Goal: Task Accomplishment & Management: Use online tool/utility

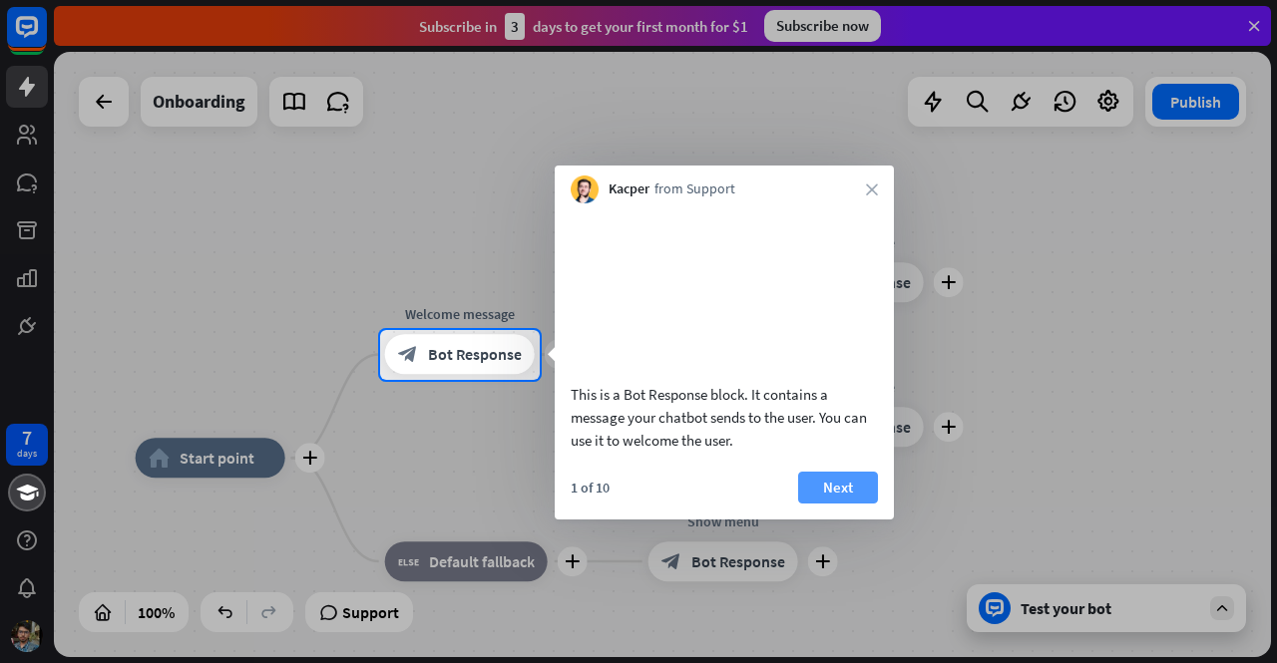
click at [860, 504] on button "Next" at bounding box center [838, 488] width 80 height 32
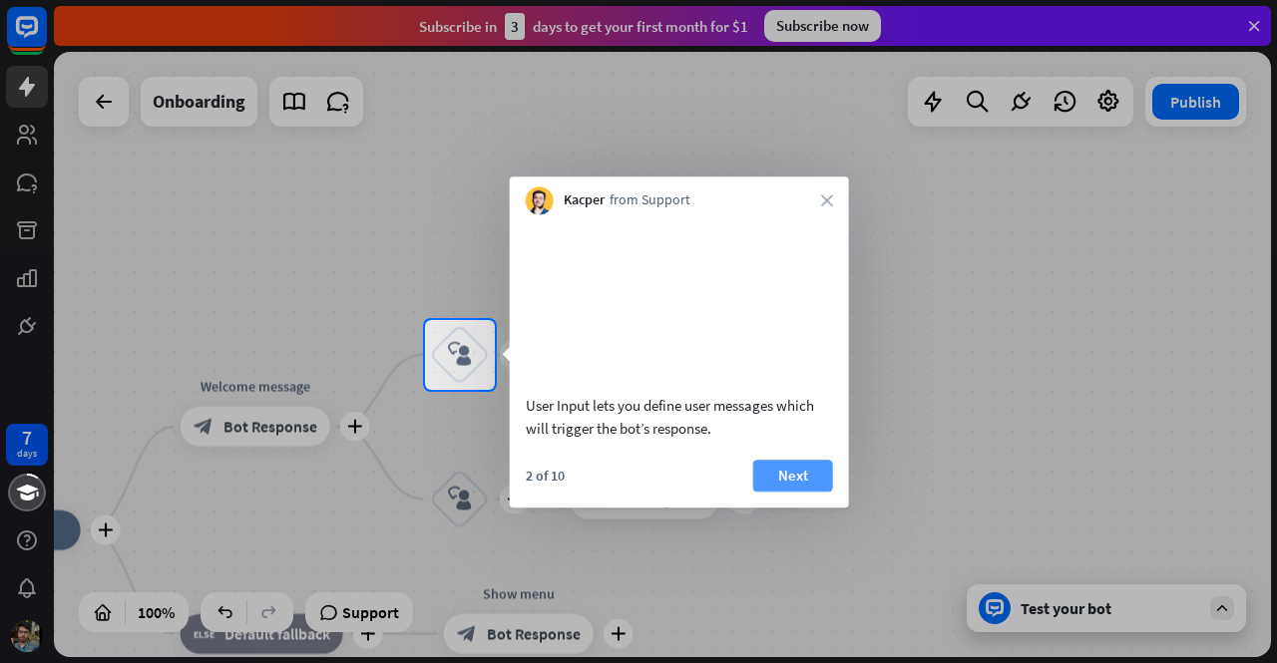
click at [799, 492] on button "Next" at bounding box center [793, 476] width 80 height 32
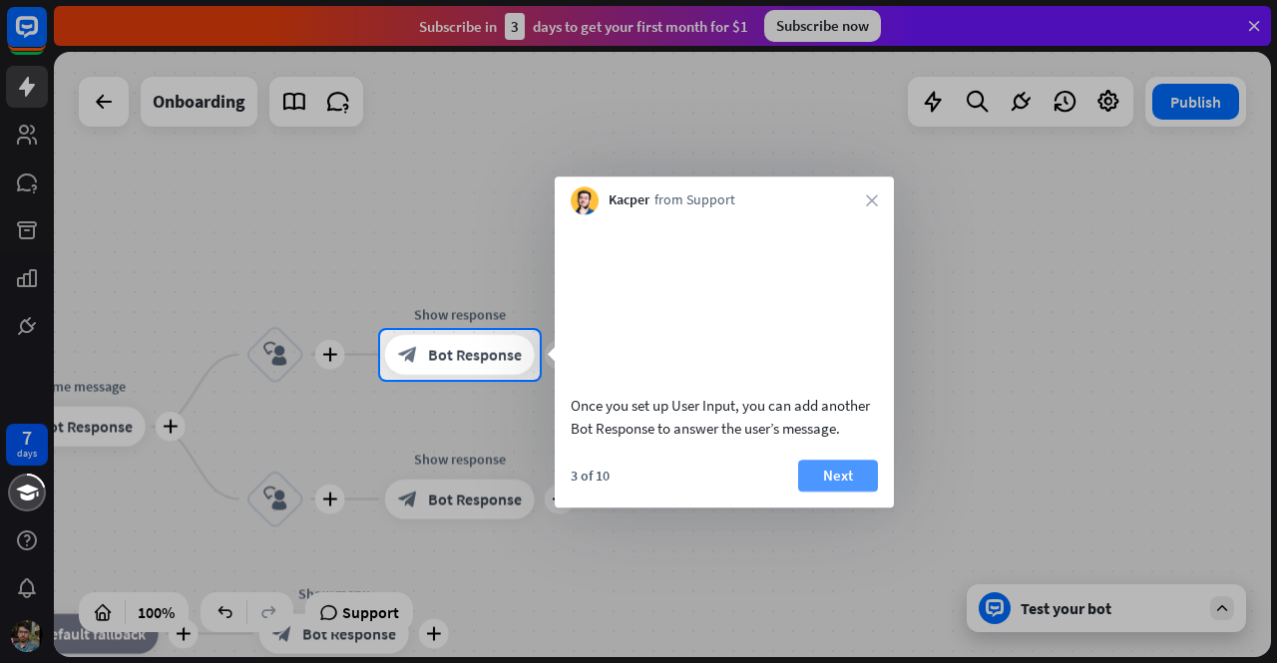
click at [810, 492] on button "Next" at bounding box center [838, 476] width 80 height 32
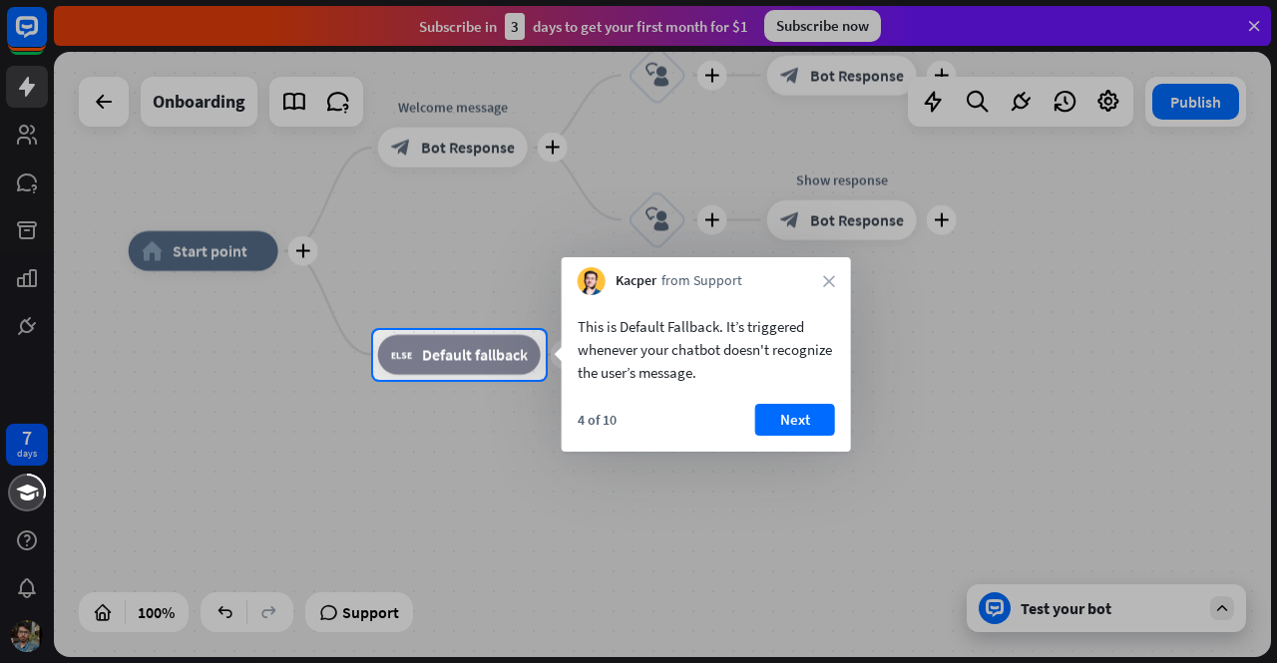
click at [806, 440] on div "4 of 10 Next" at bounding box center [706, 428] width 289 height 48
click at [799, 406] on button "Next" at bounding box center [795, 420] width 80 height 32
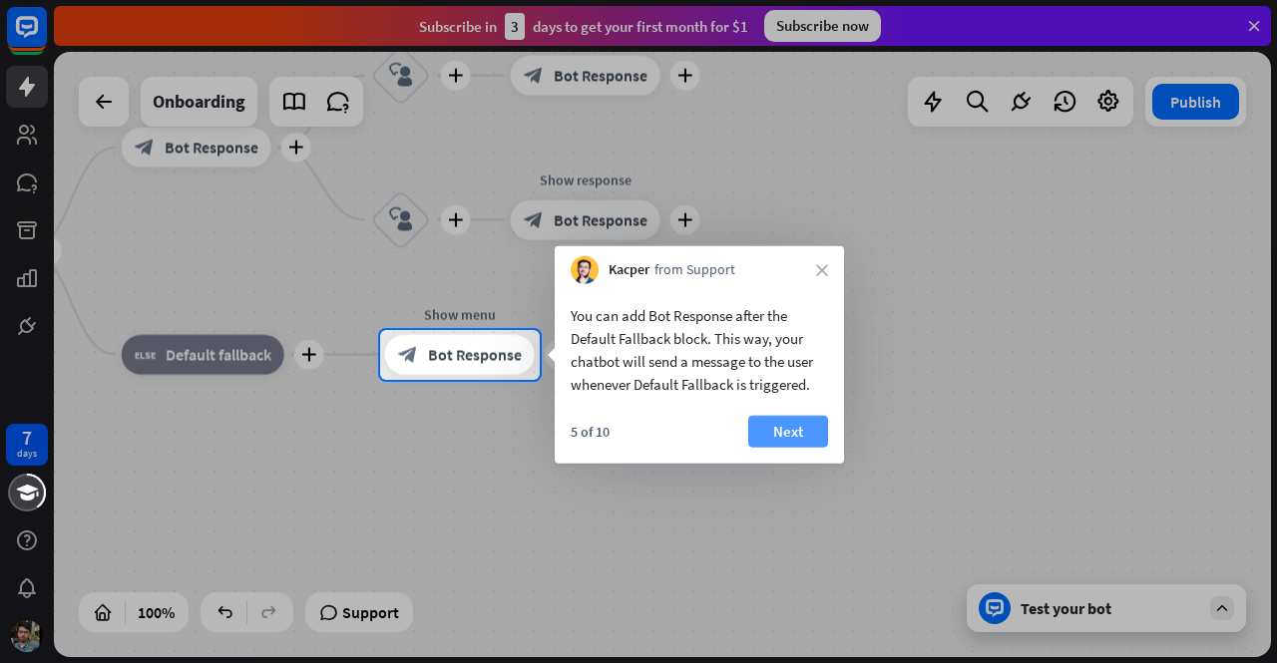
click at [798, 433] on button "Next" at bounding box center [788, 432] width 80 height 32
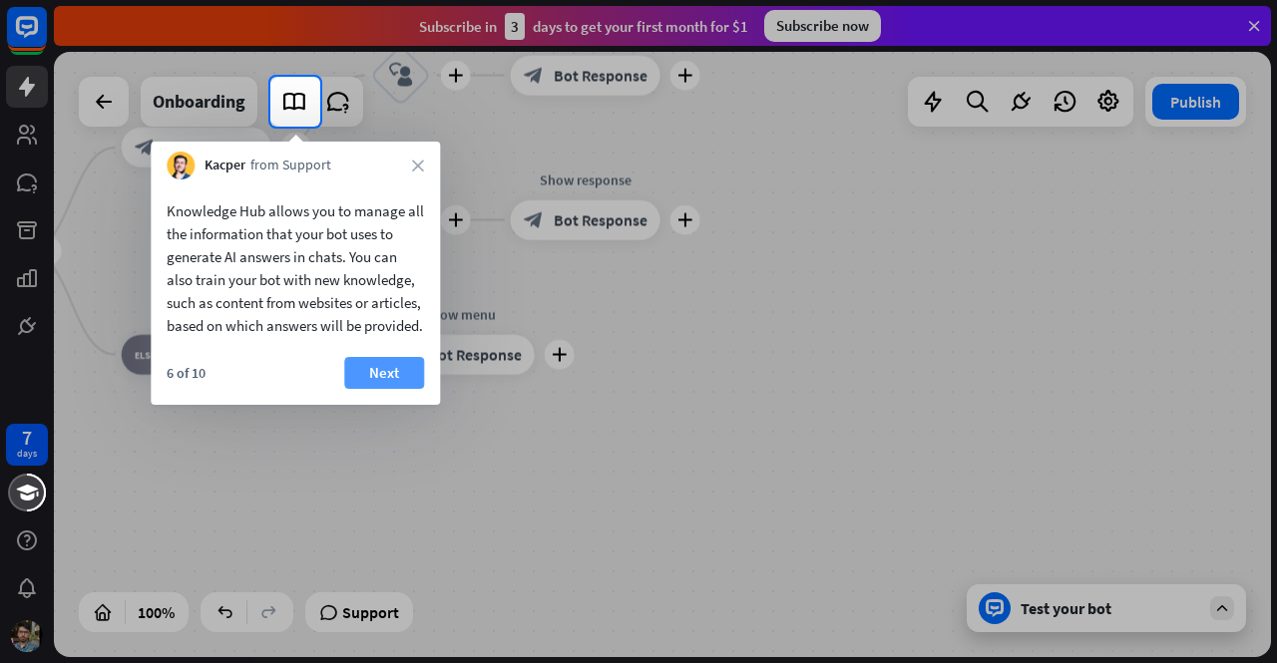
click at [389, 384] on button "Next" at bounding box center [384, 373] width 80 height 32
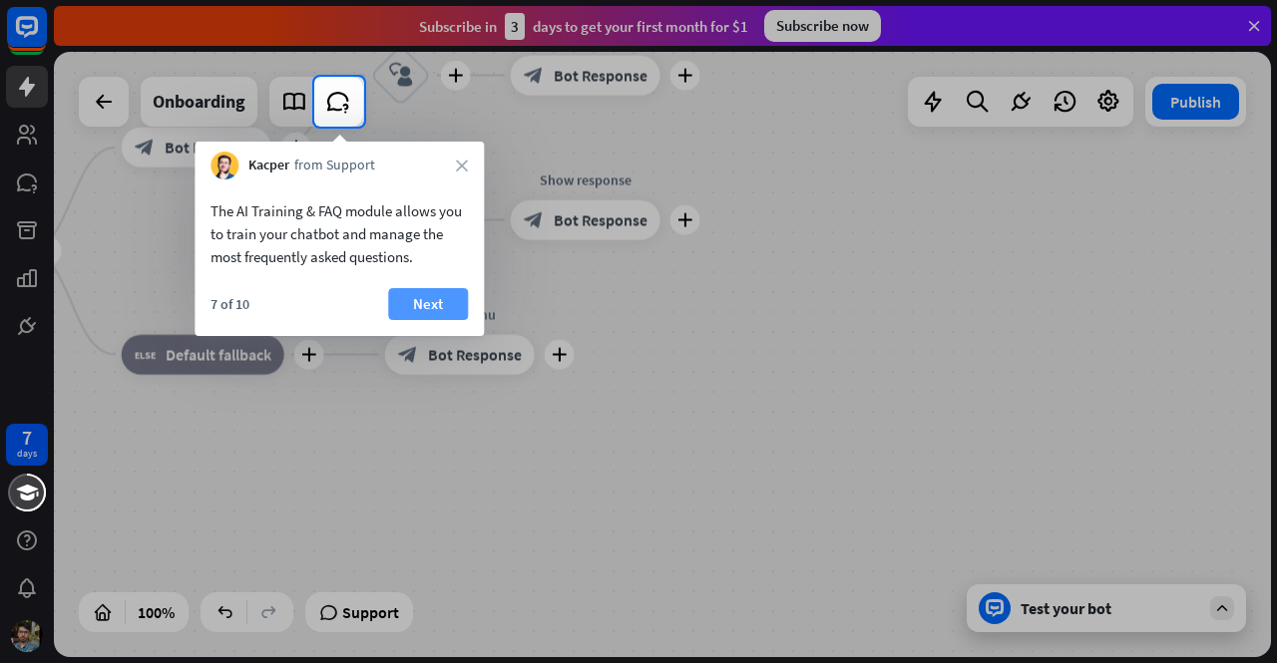
click at [418, 303] on button "Next" at bounding box center [428, 304] width 80 height 32
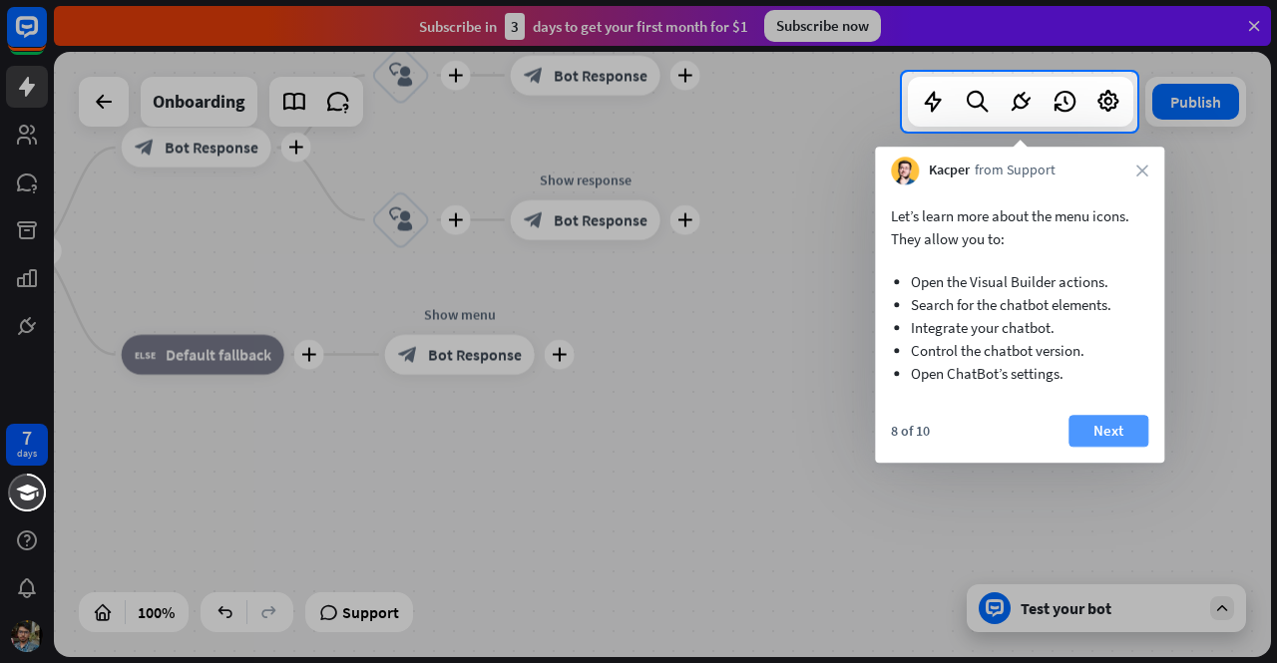
click at [1125, 432] on button "Next" at bounding box center [1108, 431] width 80 height 32
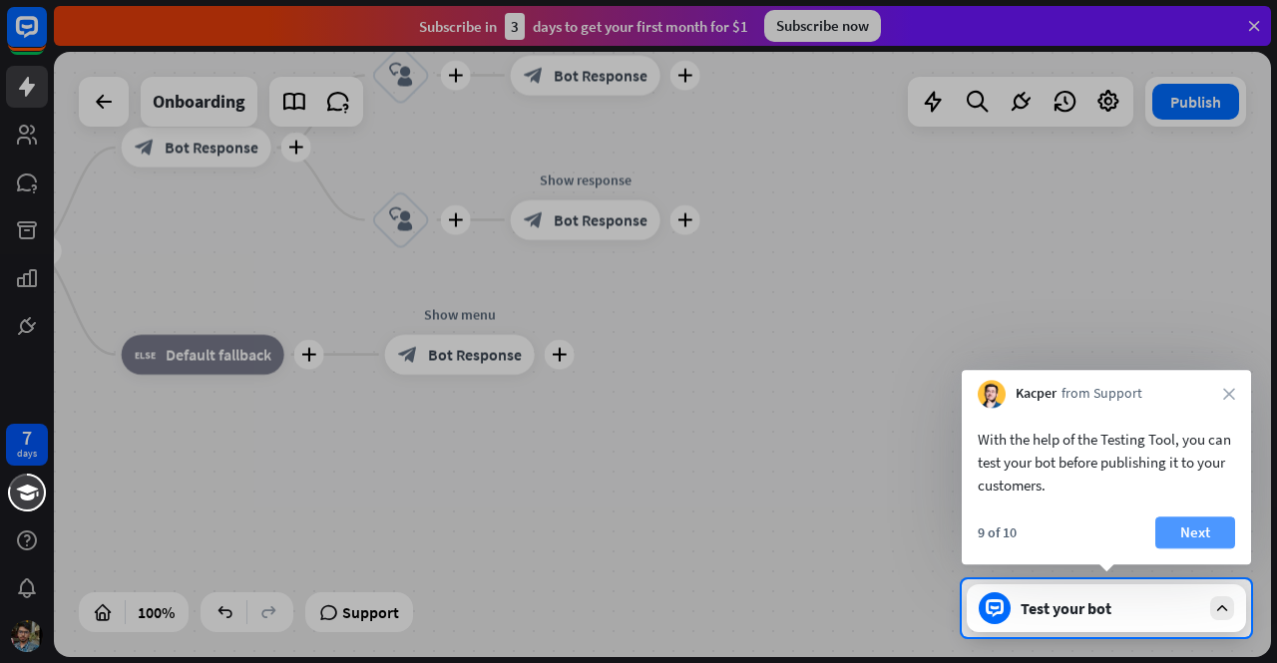
click at [1194, 532] on button "Next" at bounding box center [1195, 533] width 80 height 32
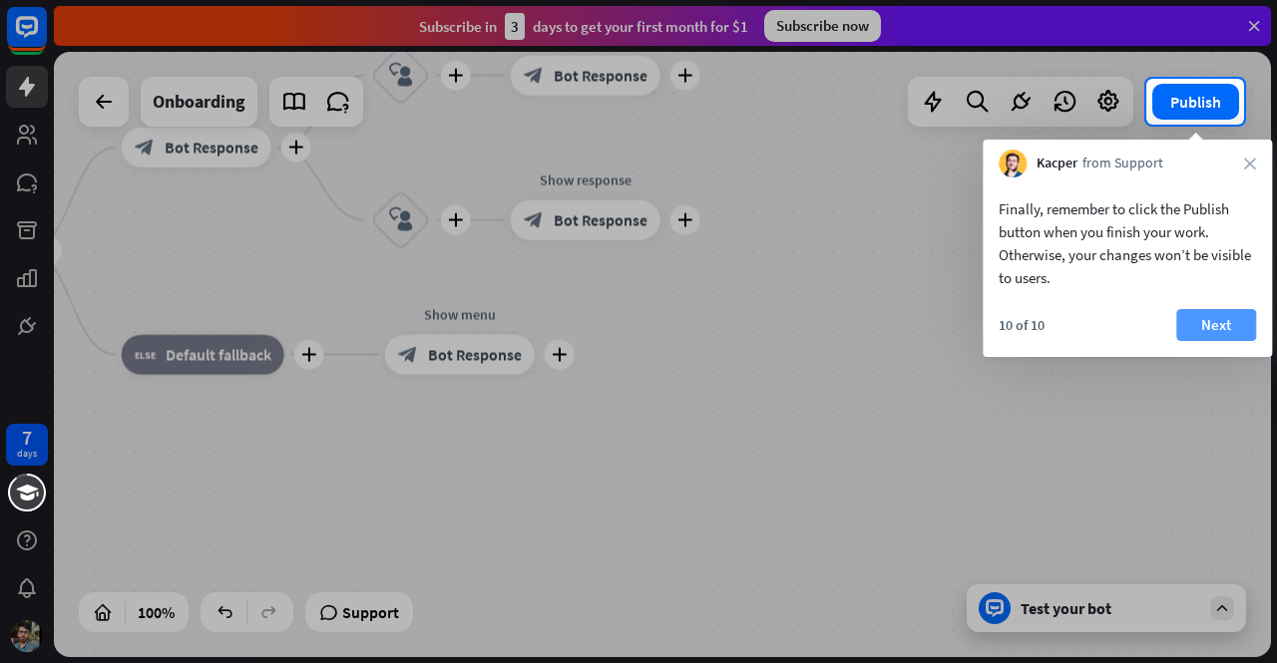
click at [1191, 316] on button "Next" at bounding box center [1216, 325] width 80 height 32
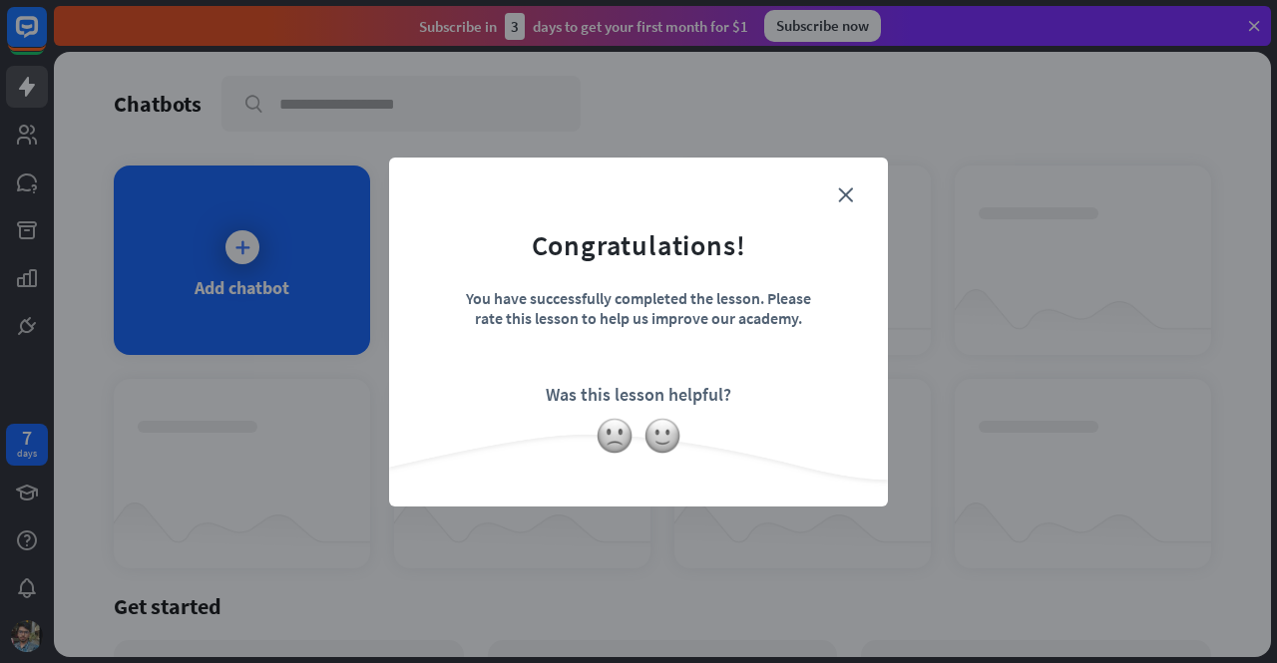
click at [830, 193] on form "Congratulations! You have successfully completed the lesson. Please rate this l…" at bounding box center [638, 302] width 449 height 238
click at [835, 196] on form "Congratulations! You have successfully completed the lesson. Please rate this l…" at bounding box center [638, 302] width 449 height 238
click at [625, 440] on img at bounding box center [615, 436] width 38 height 38
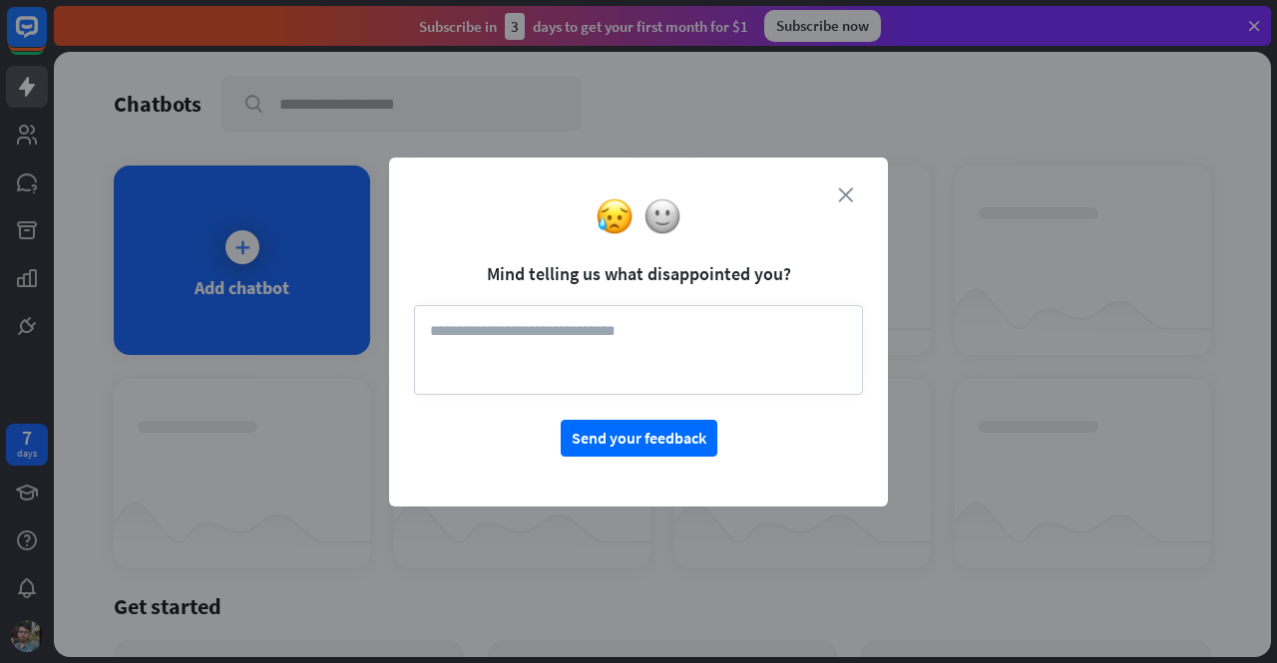
drag, startPoint x: 834, startPoint y: 195, endPoint x: 846, endPoint y: 191, distance: 12.6
click at [846, 191] on div "close Mind telling us what disappointed you? Send your feedback" at bounding box center [638, 332] width 499 height 349
click at [846, 191] on icon "close" at bounding box center [845, 195] width 15 height 15
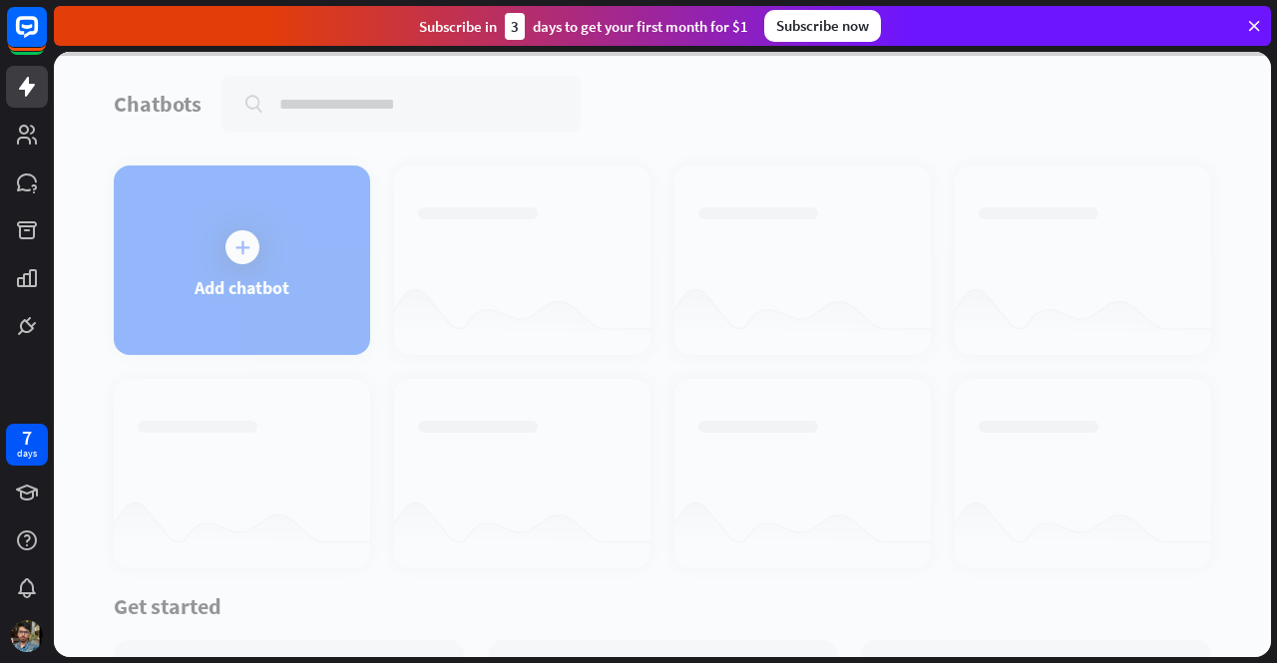
click at [846, 191] on div at bounding box center [662, 355] width 1217 height 606
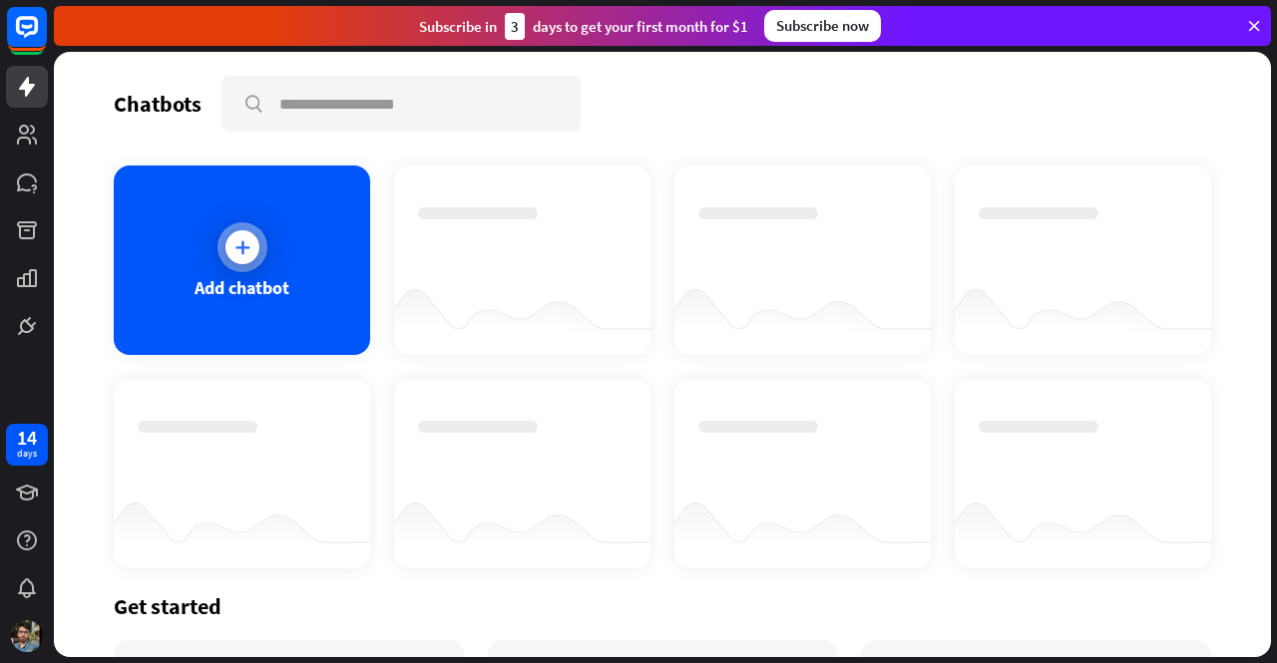
click at [260, 258] on div at bounding box center [242, 247] width 50 height 50
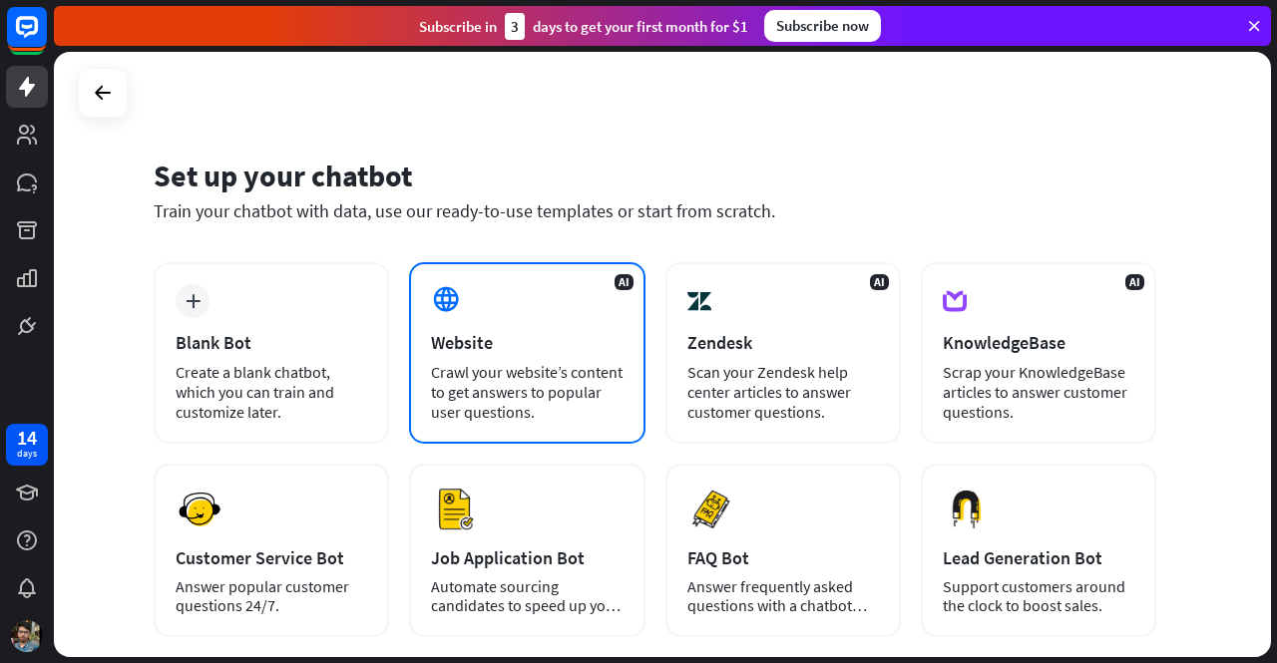
click at [548, 348] on div "Website" at bounding box center [527, 342] width 192 height 23
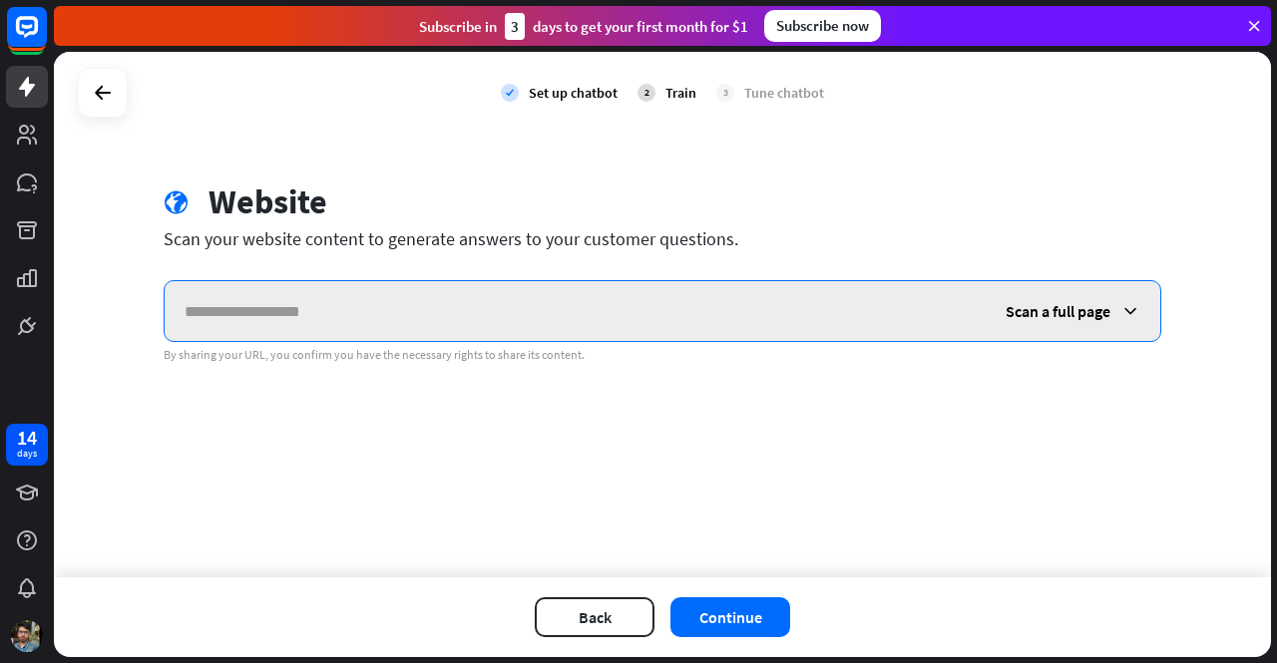
click at [632, 318] on input "text" at bounding box center [575, 311] width 821 height 60
paste input "**********"
type input "**********"
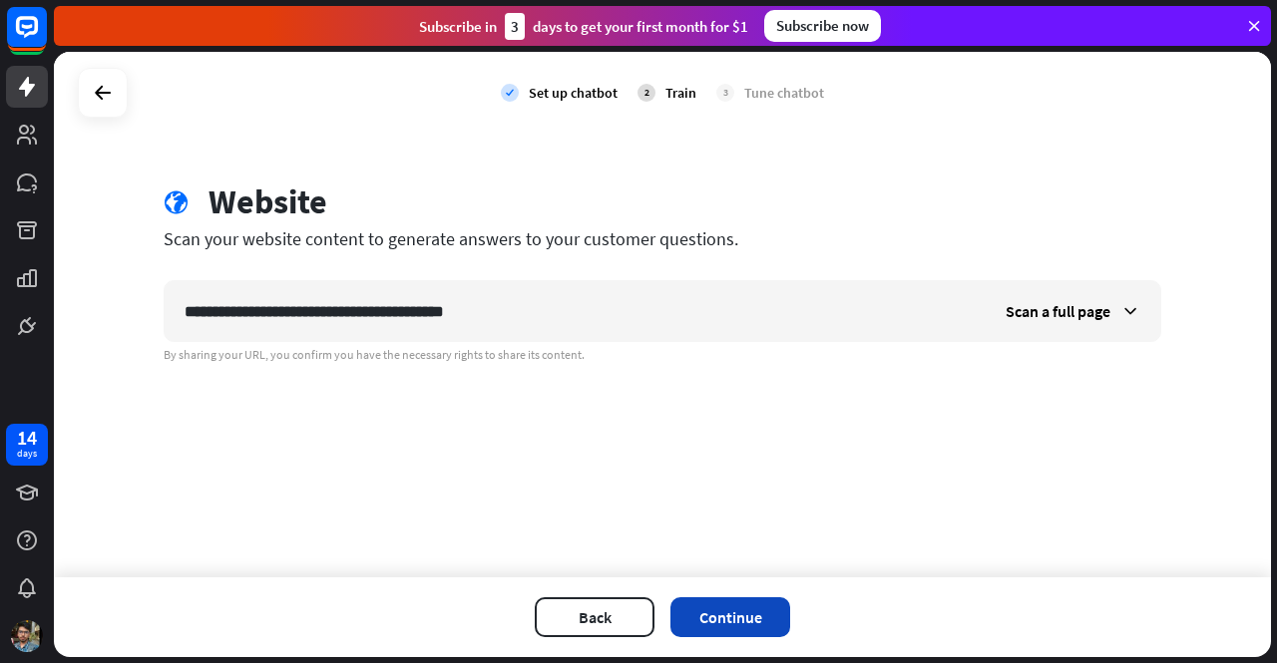
click at [730, 626] on button "Continue" at bounding box center [730, 618] width 120 height 40
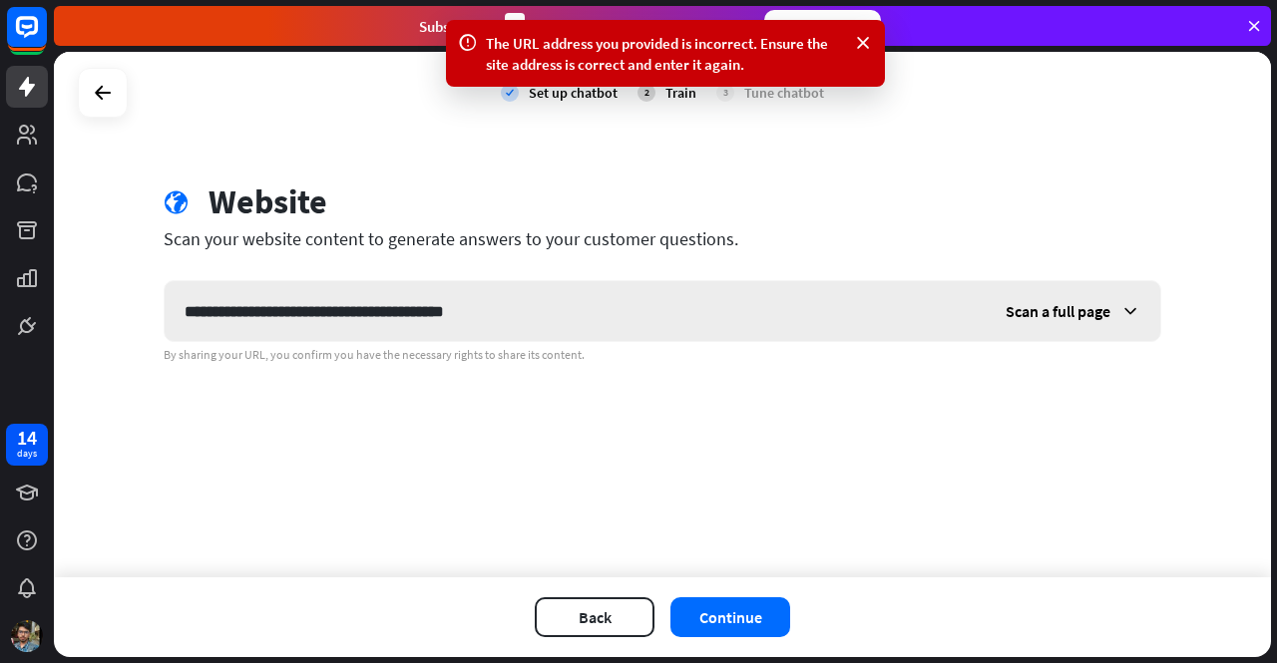
click at [1081, 296] on div "Scan a full page" at bounding box center [1073, 311] width 175 height 60
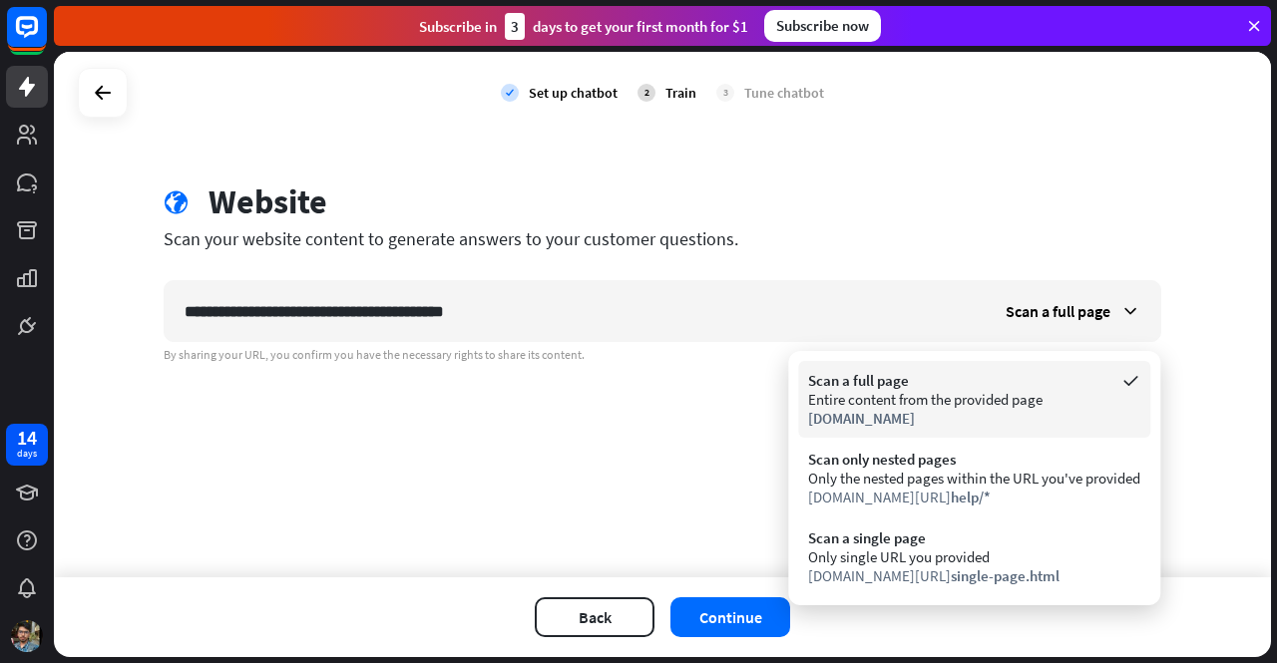
click at [1034, 400] on div "Entire content from the provided page" at bounding box center [974, 399] width 332 height 19
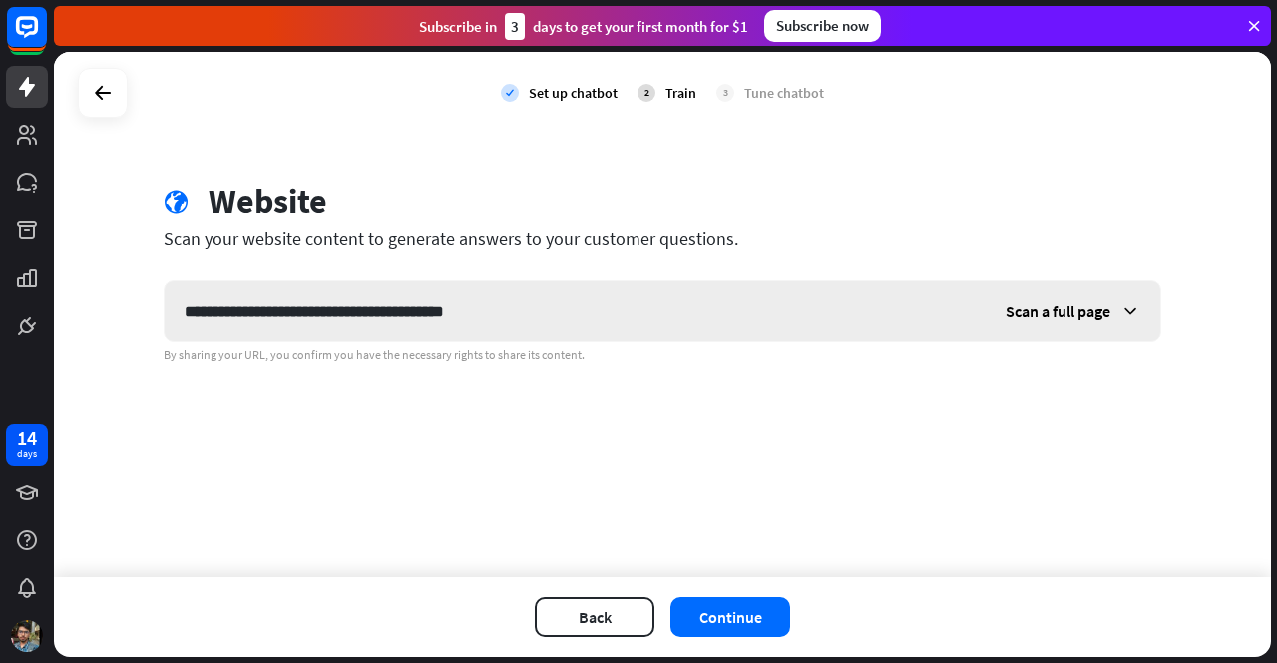
click at [1093, 294] on div "Scan a full page" at bounding box center [1073, 311] width 175 height 60
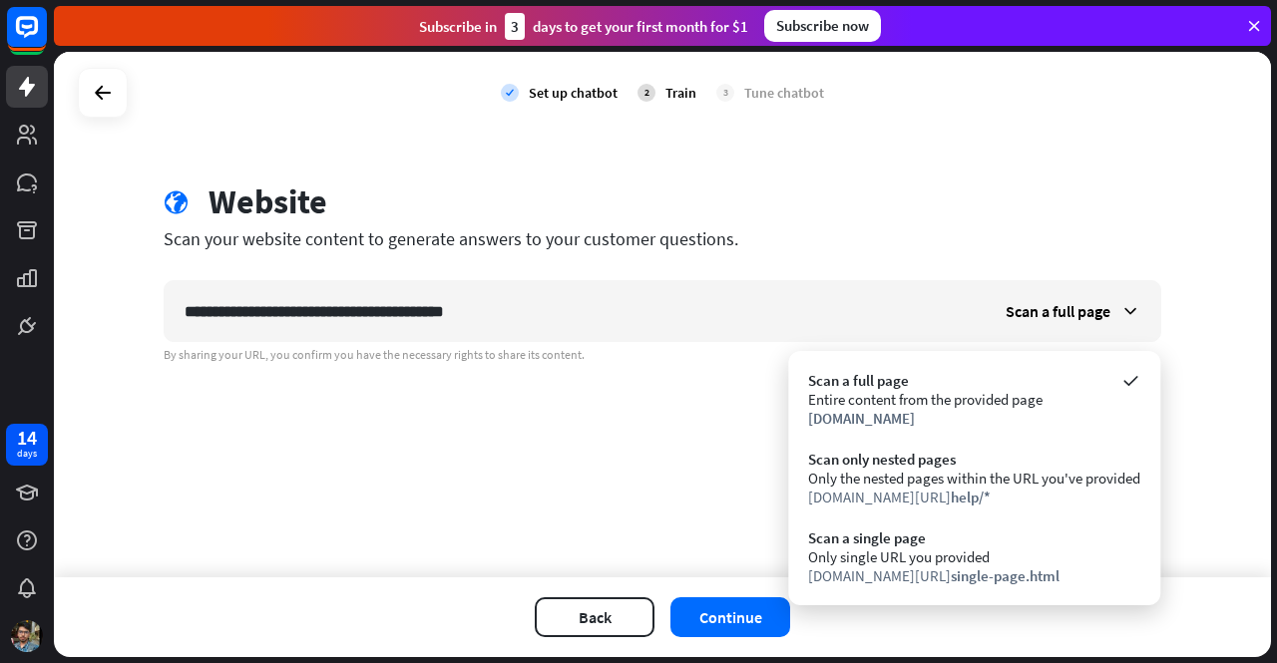
click at [755, 597] on div "Back Continue" at bounding box center [662, 618] width 1217 height 80
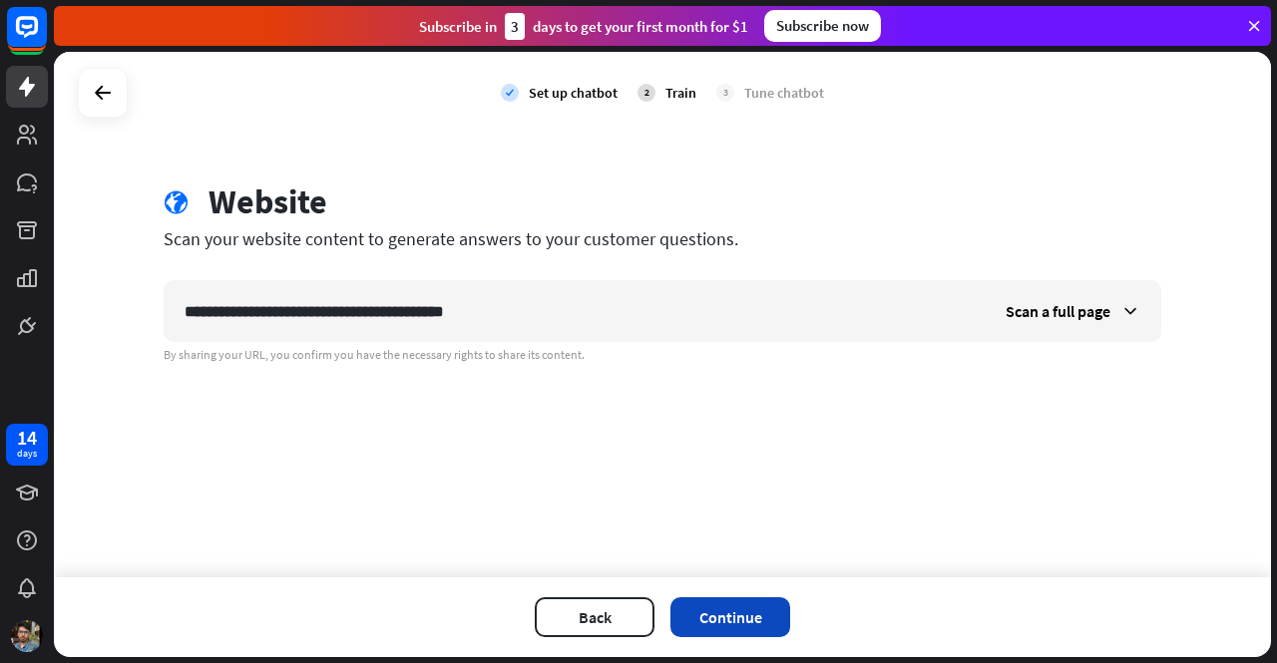
click at [740, 625] on button "Continue" at bounding box center [730, 618] width 120 height 40
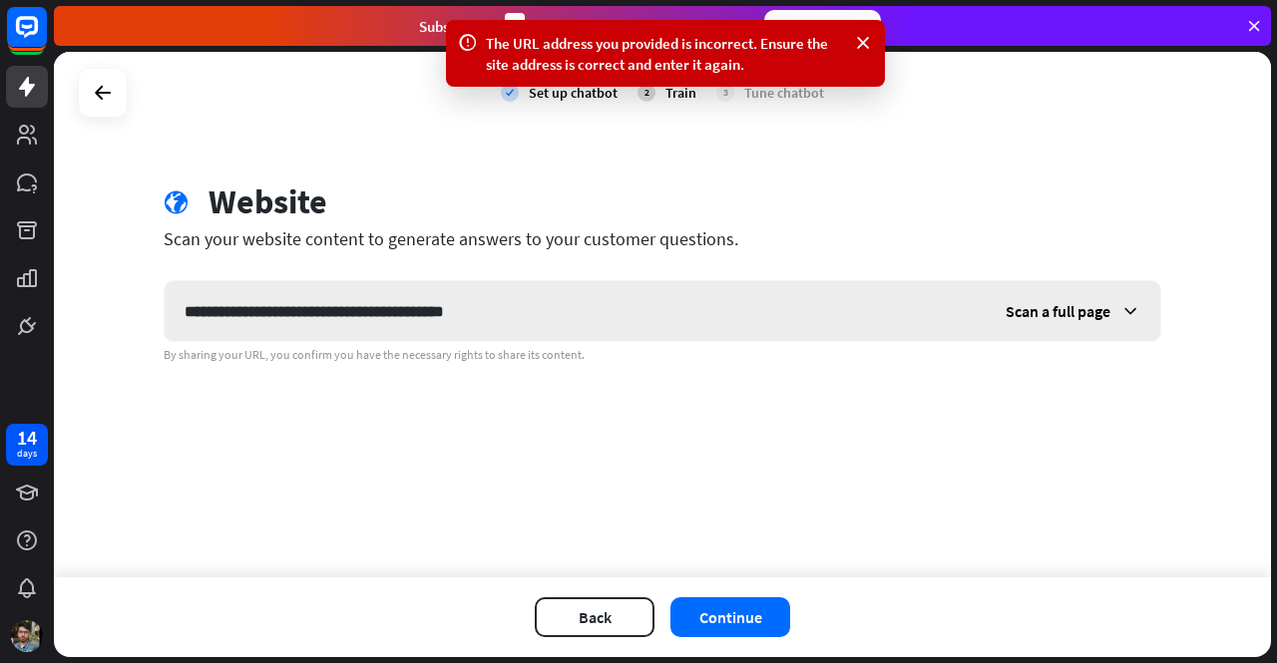
click at [1039, 289] on div "Scan a full page" at bounding box center [1073, 311] width 175 height 60
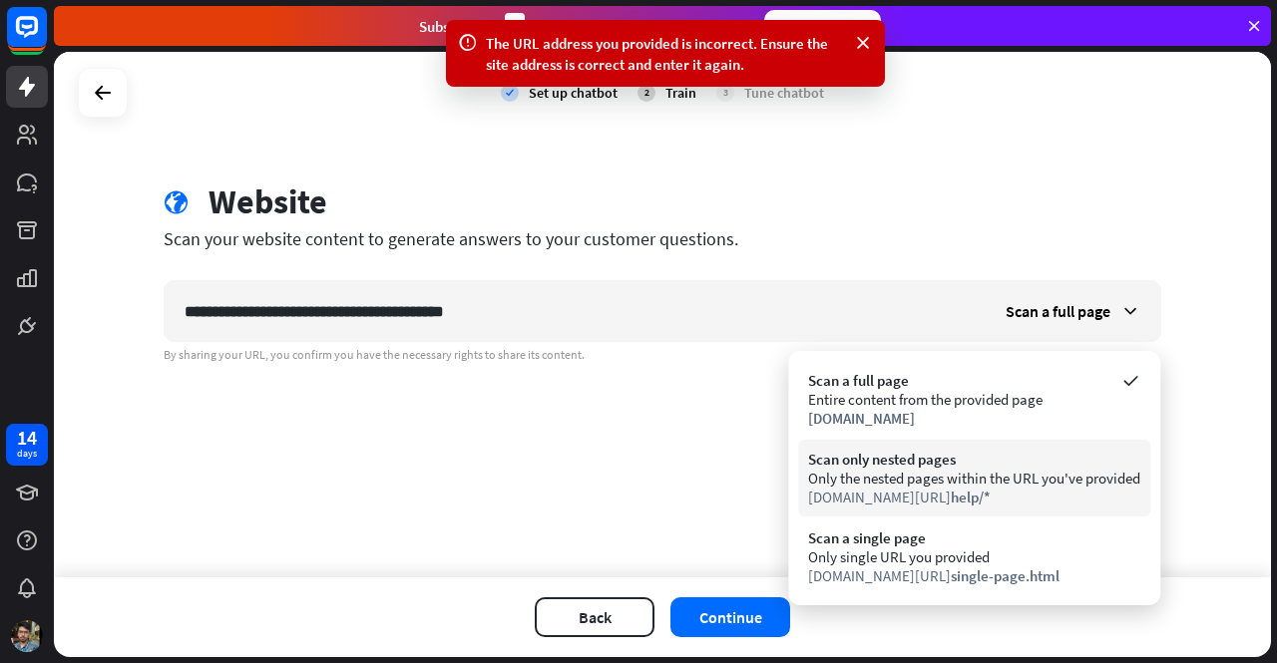
click at [977, 471] on div "Only the nested pages within the URL you've provided" at bounding box center [974, 478] width 332 height 19
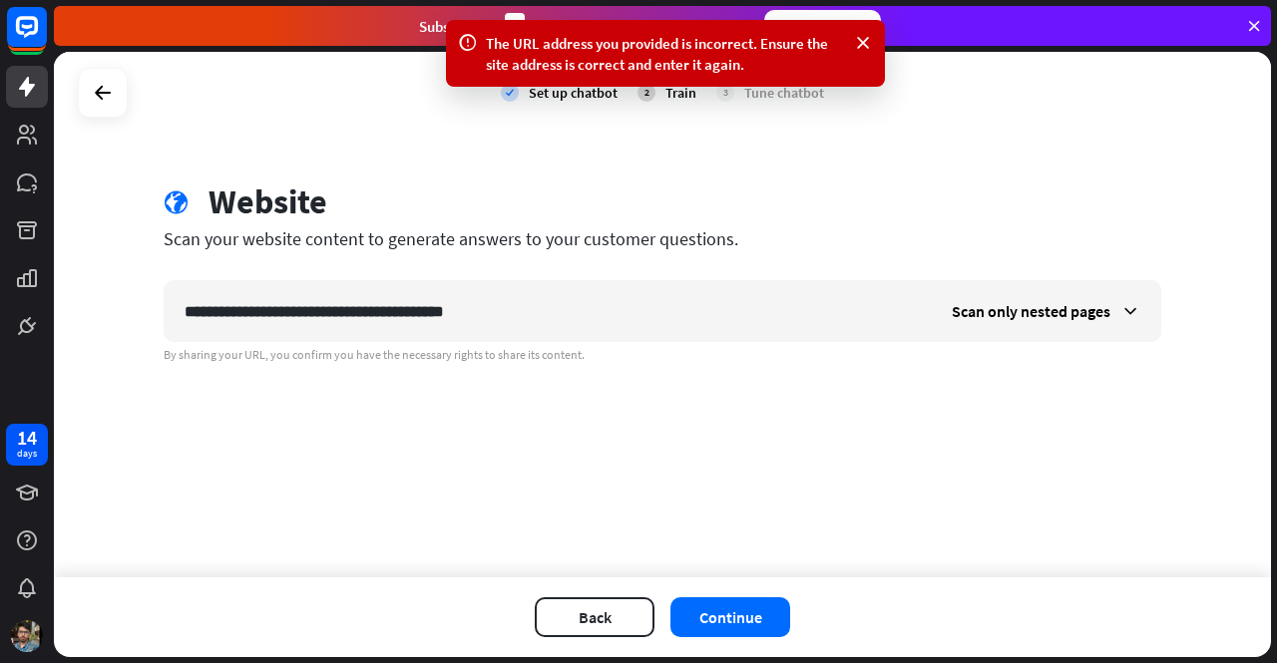
click at [767, 597] on div "Back Continue" at bounding box center [662, 618] width 1217 height 80
drag, startPoint x: 759, startPoint y: 613, endPoint x: 1042, endPoint y: 303, distance: 420.1
click at [1042, 303] on div "**********" at bounding box center [662, 355] width 1217 height 606
click at [1042, 303] on span "Scan only nested pages" at bounding box center [1031, 311] width 159 height 20
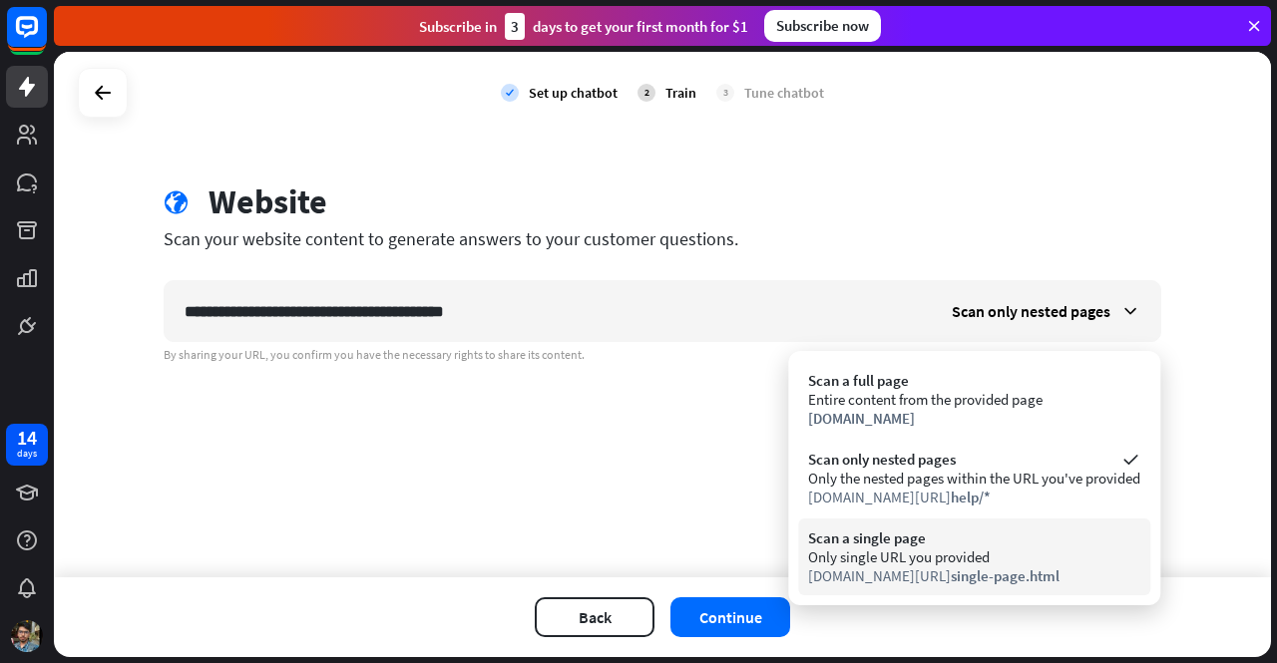
click at [984, 556] on div "Only single URL you provided" at bounding box center [974, 557] width 332 height 19
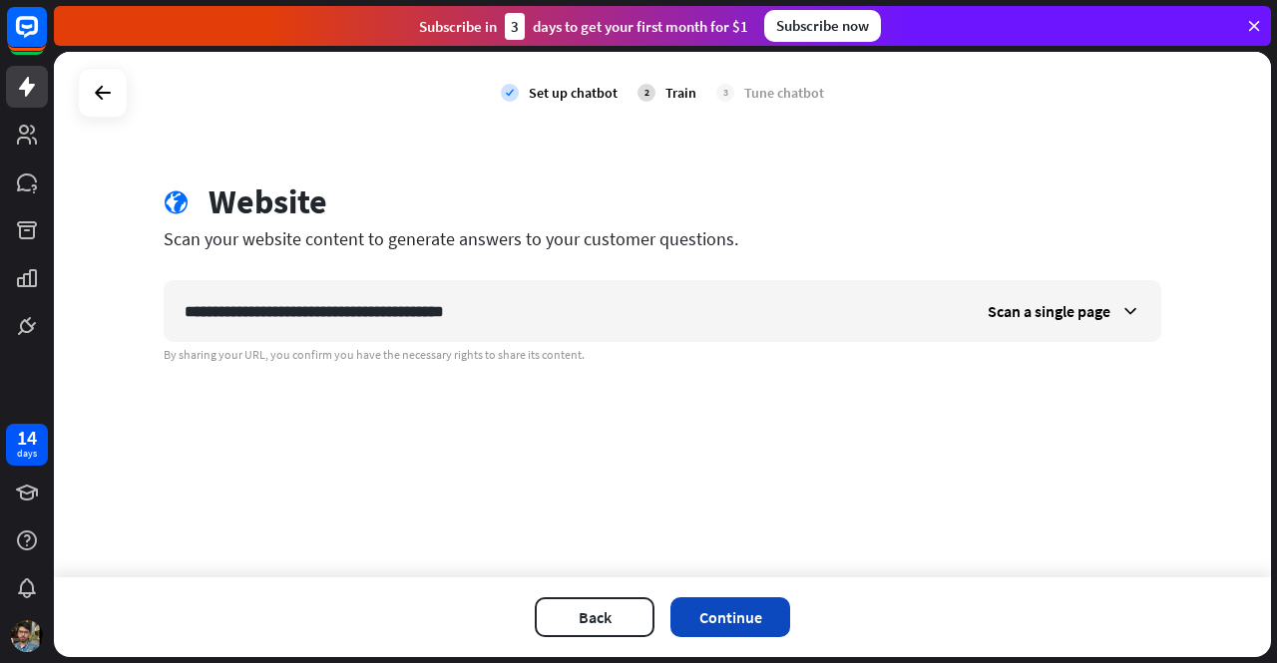
click at [754, 613] on button "Continue" at bounding box center [730, 618] width 120 height 40
